Goal: Transaction & Acquisition: Obtain resource

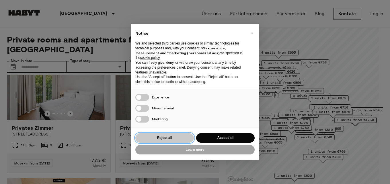
click at [169, 136] on button "Reject all" at bounding box center [164, 137] width 59 height 9
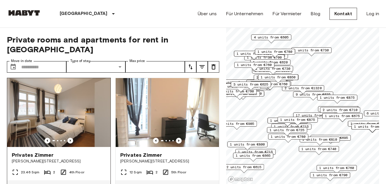
scroll to position [631, 0]
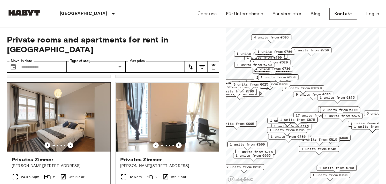
click at [76, 114] on img at bounding box center [58, 117] width 103 height 69
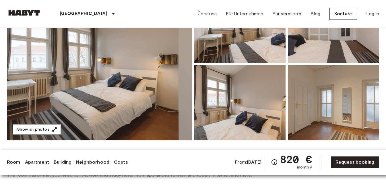
click at [104, 78] on img at bounding box center [99, 64] width 185 height 153
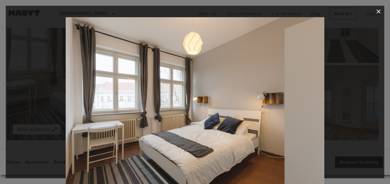
click at [378, 92] on div at bounding box center [195, 103] width 379 height 172
click at [379, 10] on icon "button" at bounding box center [378, 11] width 7 height 7
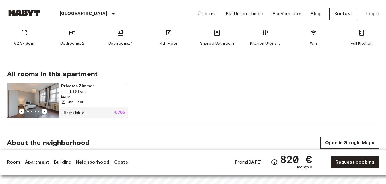
scroll to position [316, 0]
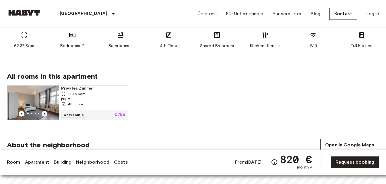
click at [44, 112] on icon "Previous image" at bounding box center [45, 114] width 6 height 6
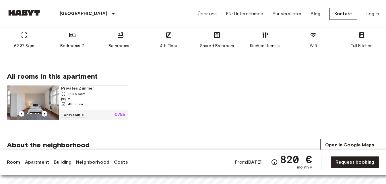
click at [44, 112] on icon "Previous image" at bounding box center [45, 114] width 6 height 6
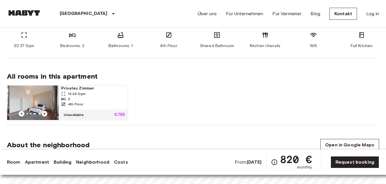
click at [44, 112] on icon "Previous image" at bounding box center [45, 114] width 6 height 6
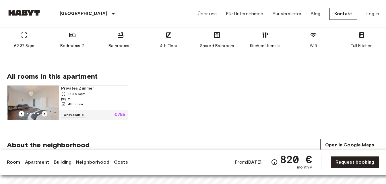
click at [44, 112] on icon "Previous image" at bounding box center [45, 114] width 6 height 6
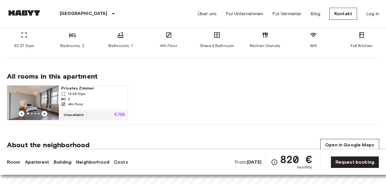
click at [44, 112] on icon "Previous image" at bounding box center [45, 114] width 6 height 6
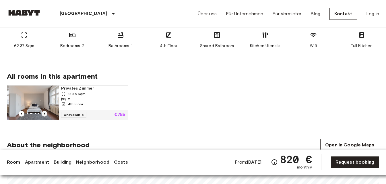
click at [44, 112] on icon "Previous image" at bounding box center [45, 114] width 6 height 6
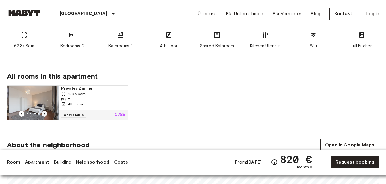
click at [44, 112] on icon "Previous image" at bounding box center [45, 114] width 6 height 6
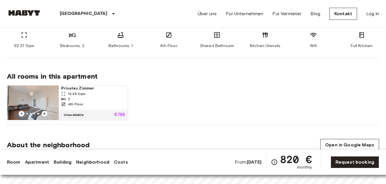
click at [44, 112] on icon "Previous image" at bounding box center [45, 114] width 6 height 6
